Goal: Information Seeking & Learning: Learn about a topic

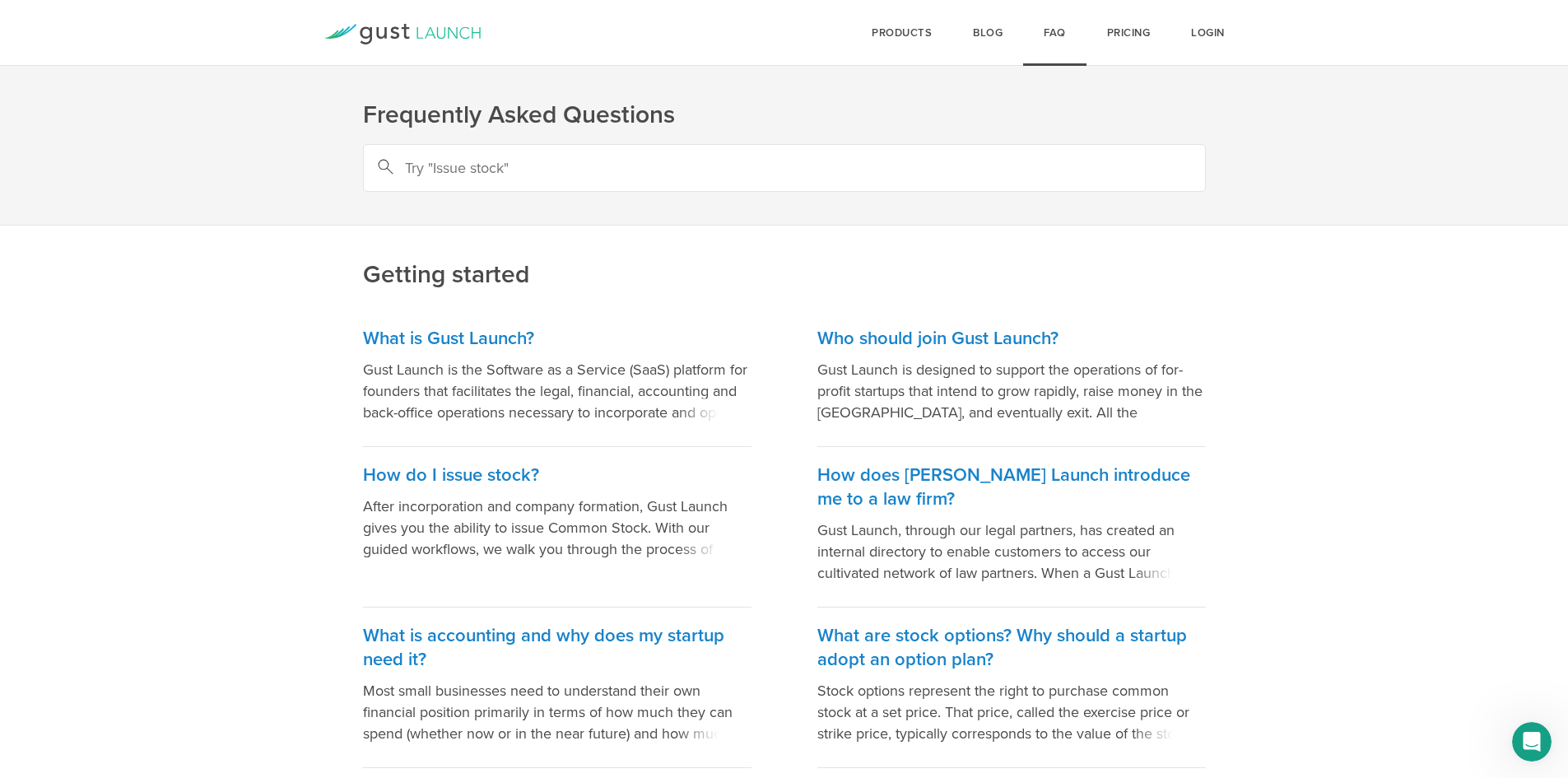
click at [1521, 742] on icon "Open Intercom Messenger" at bounding box center [1529, 739] width 27 height 27
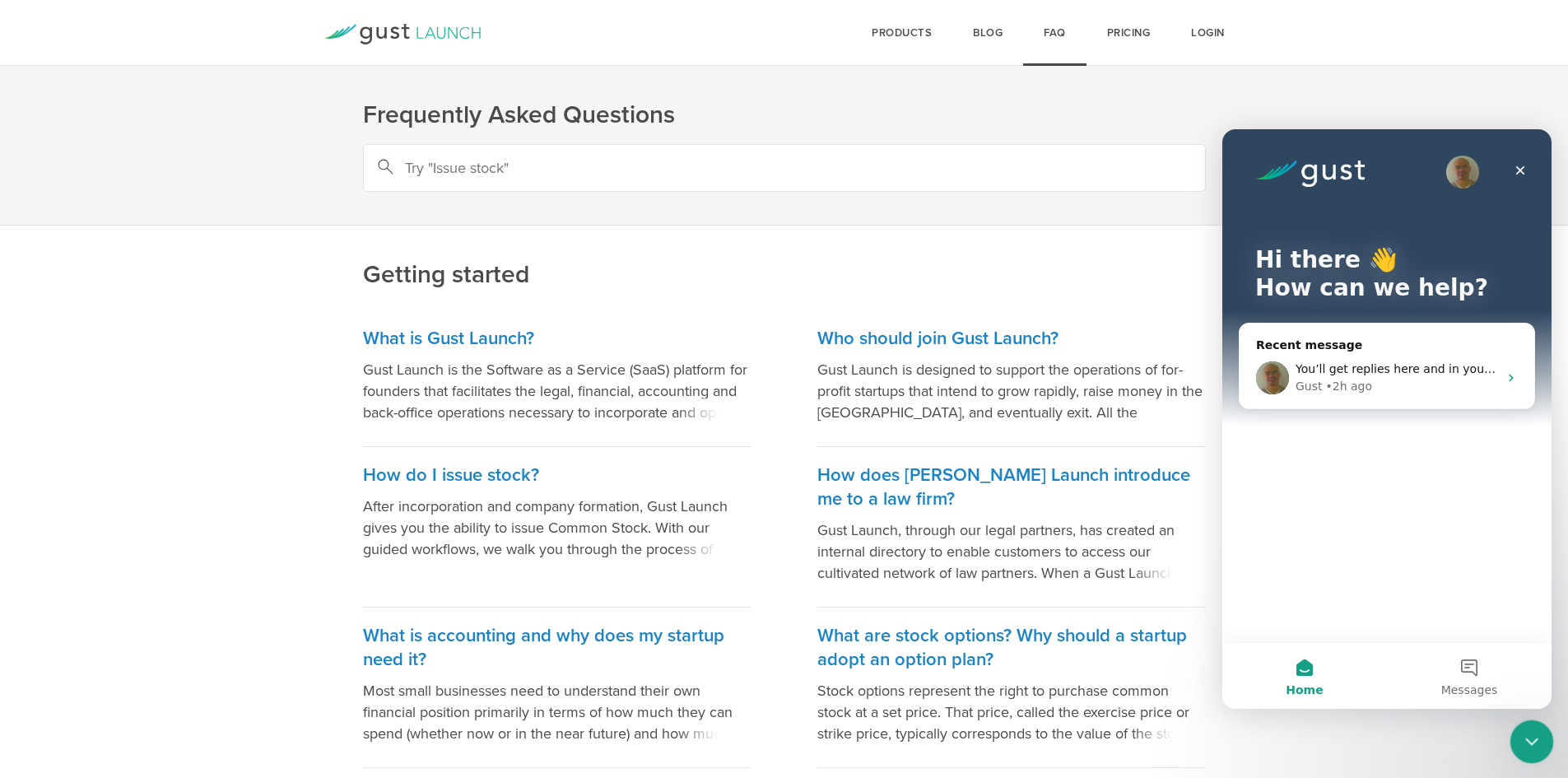
click at [1521, 742] on icon "Close Intercom Messenger" at bounding box center [1529, 739] width 20 height 20
